Goal: Task Accomplishment & Management: Manage account settings

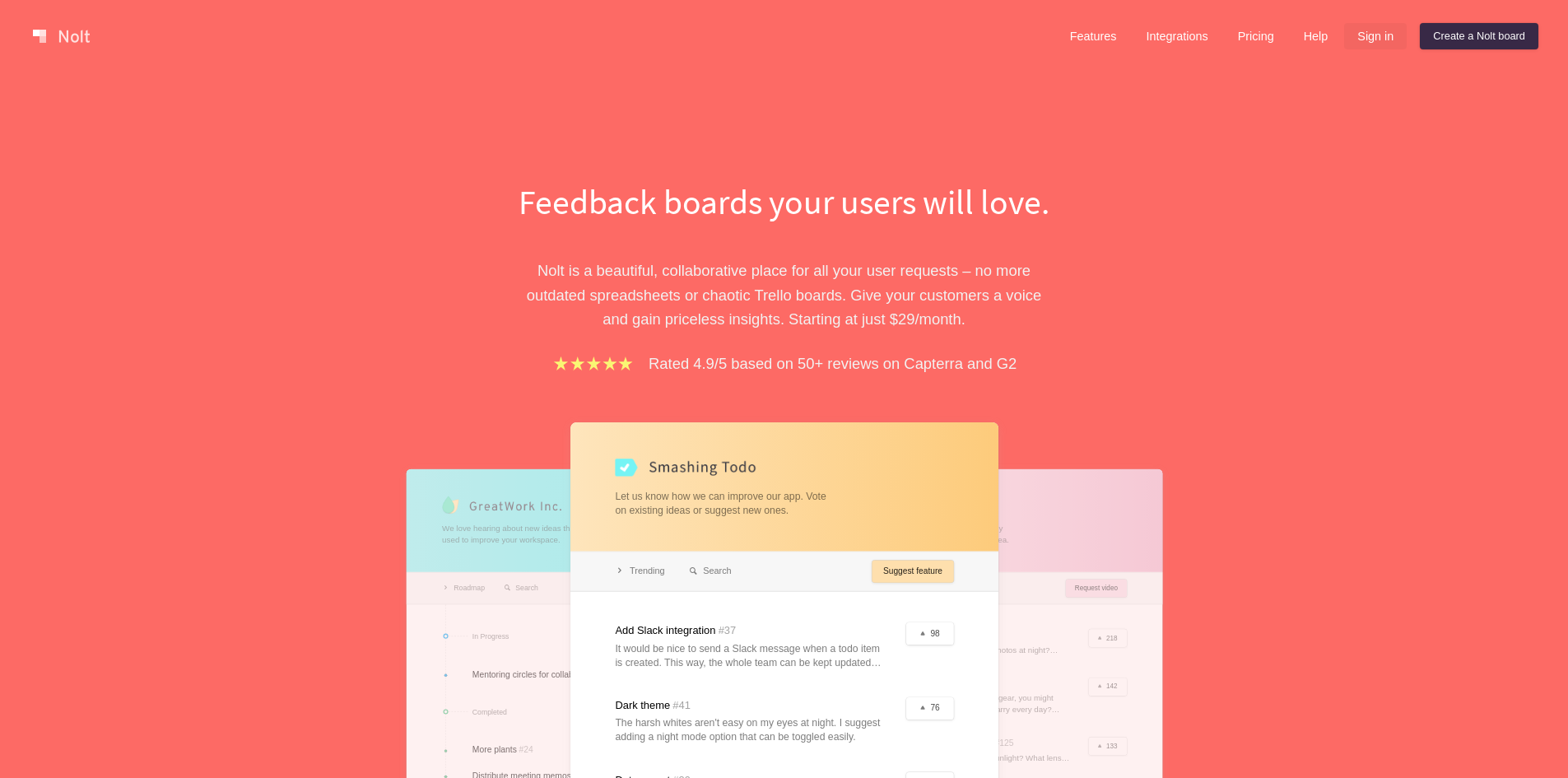
click at [1373, 46] on link "Sign in" at bounding box center [1375, 36] width 63 height 27
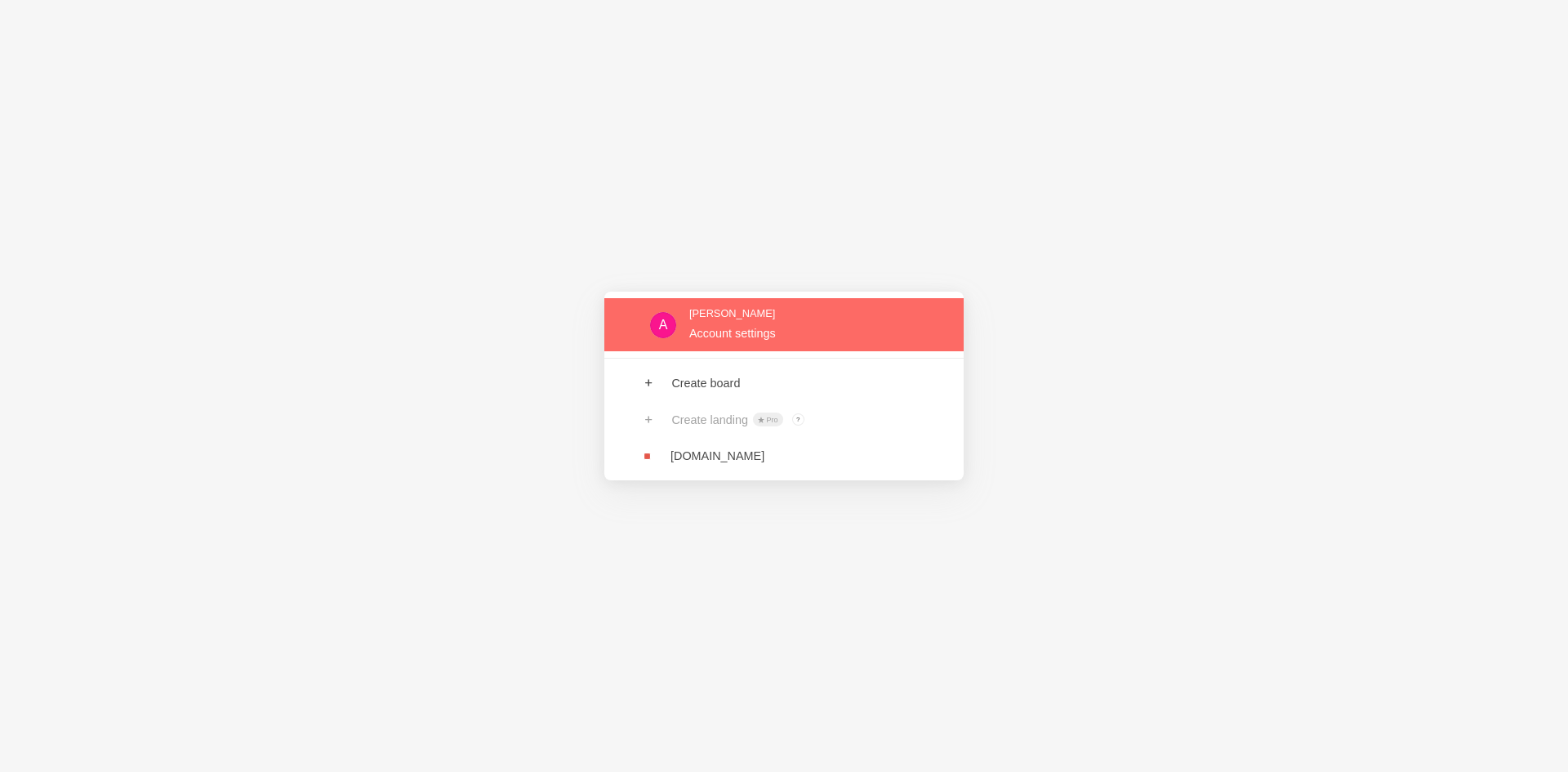
click at [722, 321] on link at bounding box center [784, 325] width 360 height 53
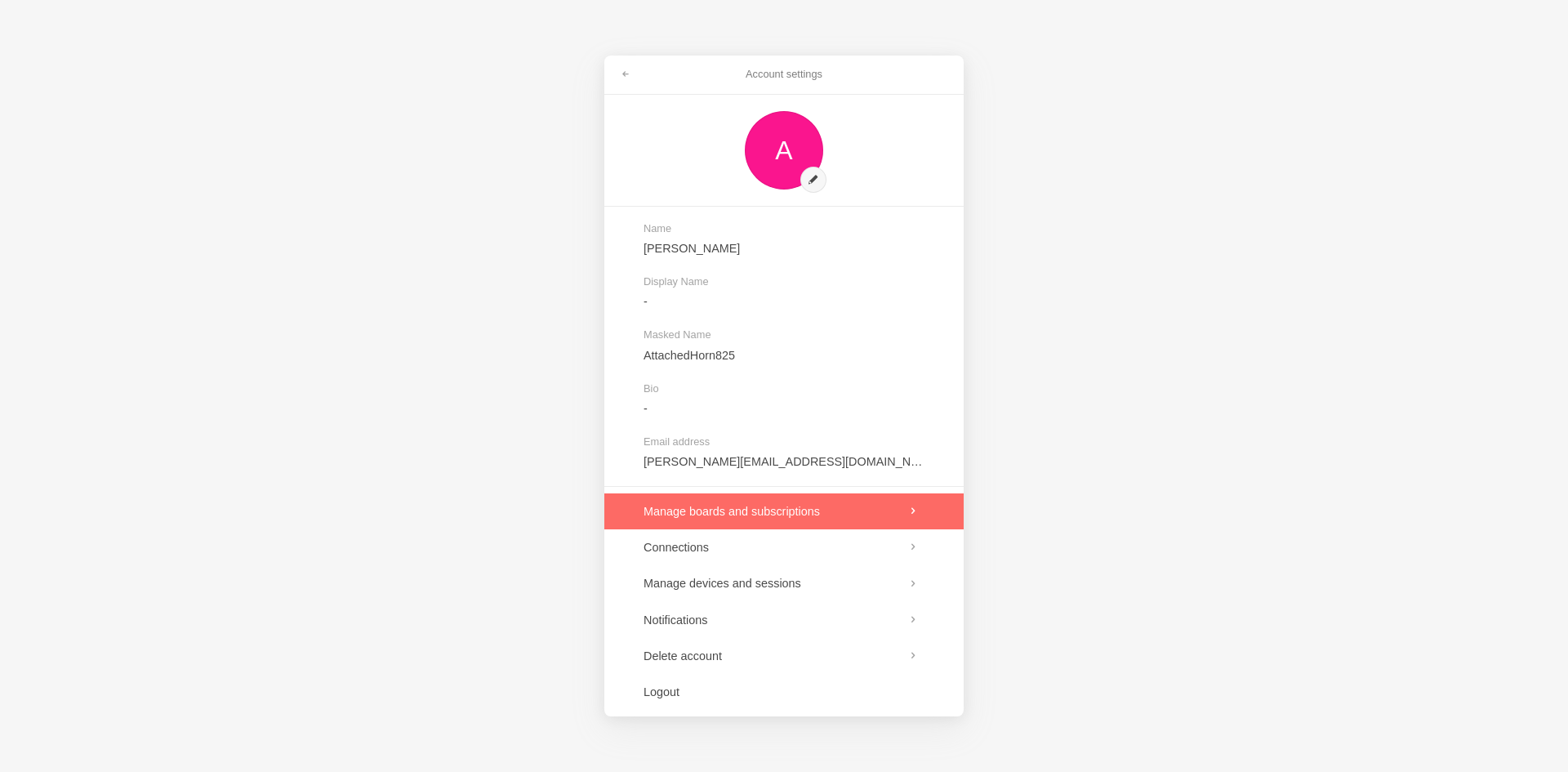
click at [746, 515] on link at bounding box center [784, 512] width 360 height 36
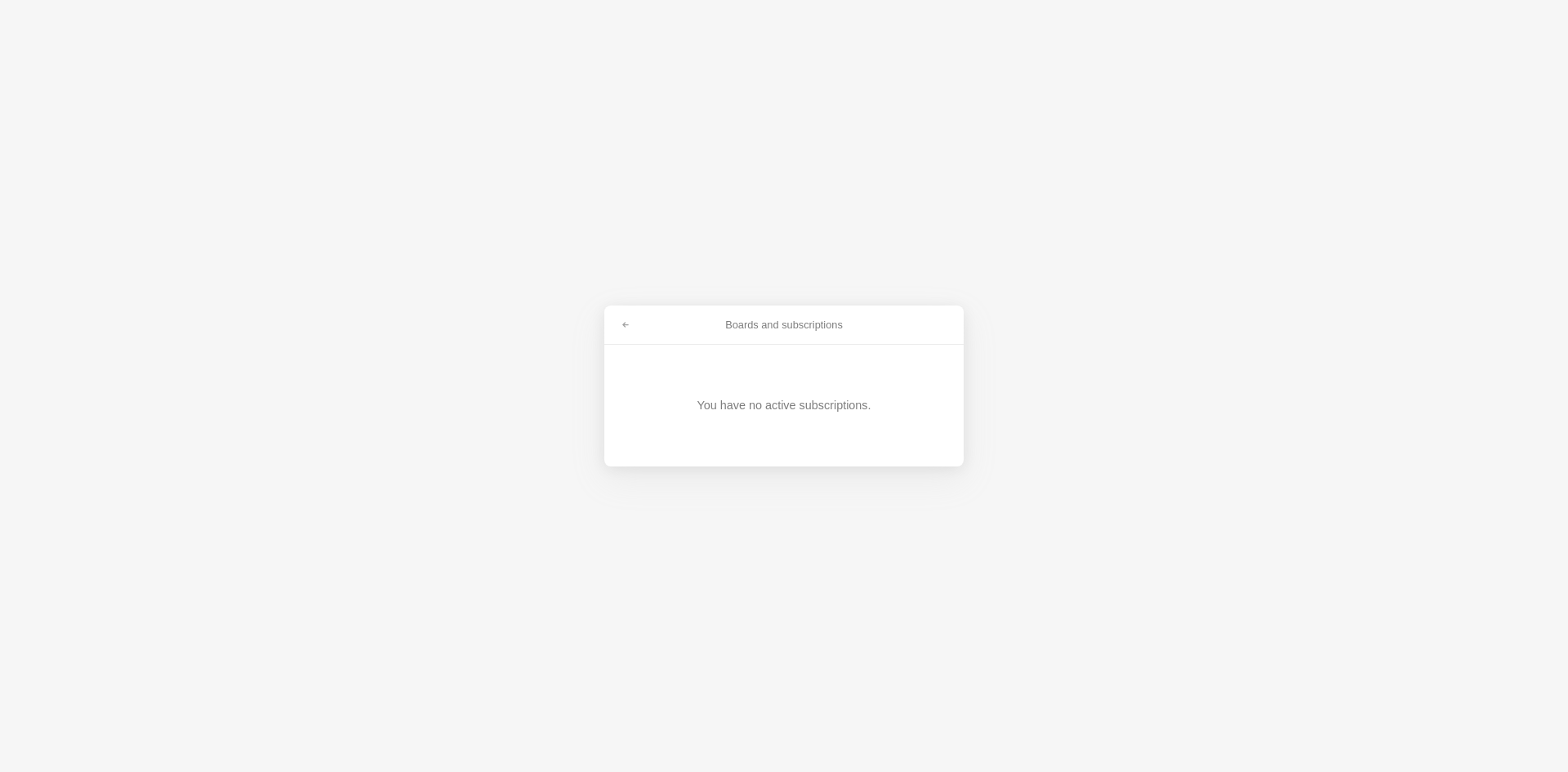
click at [803, 405] on div "You have no active subscriptions." at bounding box center [784, 405] width 174 height 16
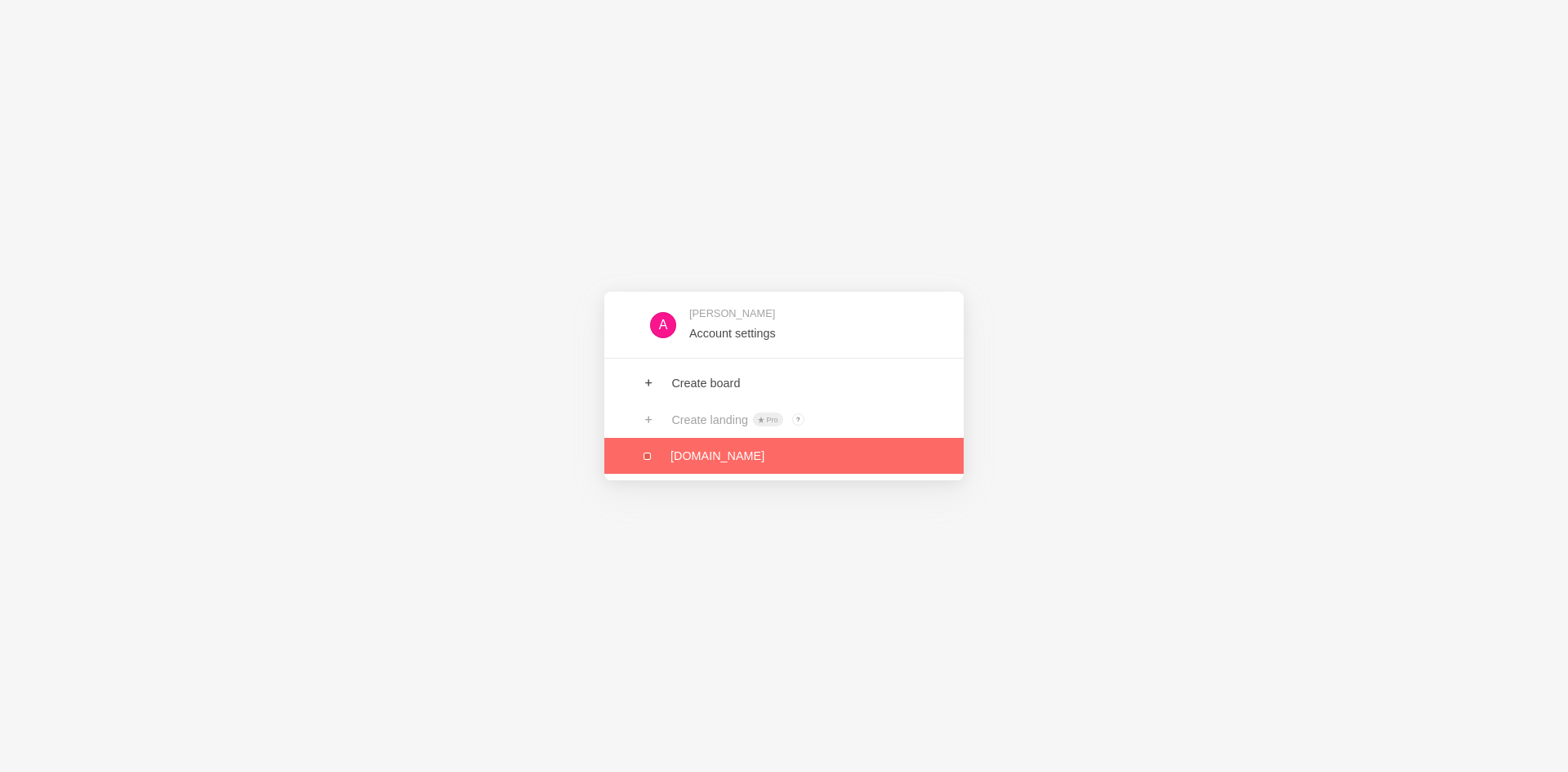
click at [698, 458] on link at bounding box center [784, 456] width 360 height 36
